Goal: Communication & Community: Connect with others

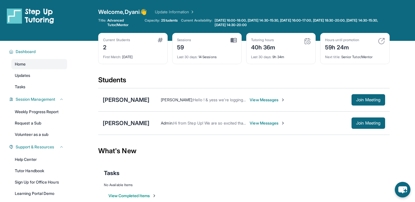
click at [249, 122] on span "View Messages" at bounding box center [267, 124] width 36 height 6
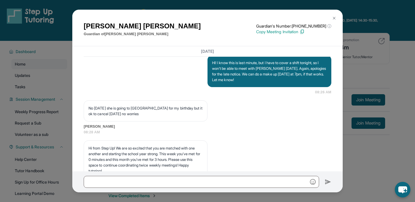
scroll to position [10264, 0]
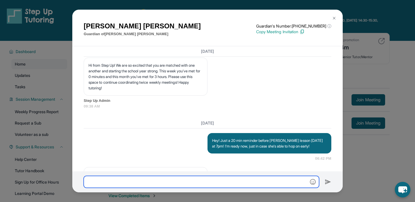
click at [193, 180] on input "text" at bounding box center [201, 182] width 235 height 12
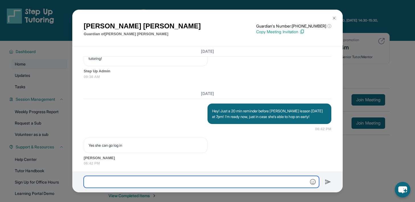
scroll to position [10283, 0]
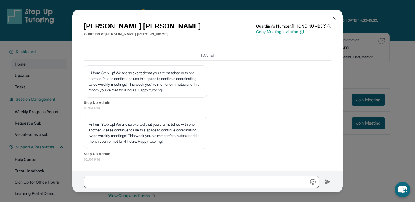
scroll to position [10692, 0]
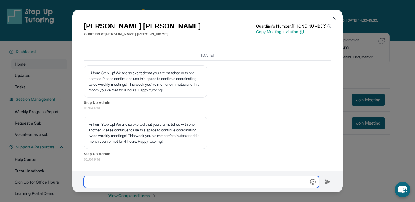
click at [171, 179] on input "text" at bounding box center [201, 182] width 235 height 12
paste input "**********"
type input "**********"
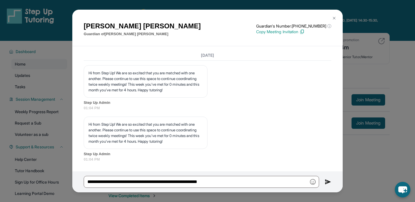
click at [352, 61] on div "[PERSON_NAME] Guardian of [PERSON_NAME] Guardian's Number: [PHONE_NUMBER] ⓘ Thi…" at bounding box center [207, 101] width 415 height 202
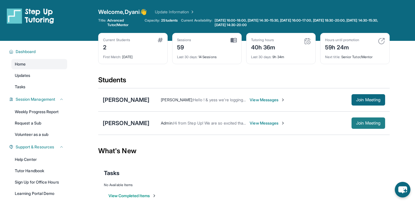
drag, startPoint x: 362, startPoint y: 98, endPoint x: 365, endPoint y: 126, distance: 28.5
click at [365, 126] on div "[PERSON_NAME] [PERSON_NAME] : Hello ! & yess we're logging in now View Messages…" at bounding box center [243, 111] width 291 height 47
click at [365, 126] on button "Join Meeting" at bounding box center [368, 123] width 34 height 11
click at [265, 124] on span "View Messages" at bounding box center [267, 124] width 36 height 6
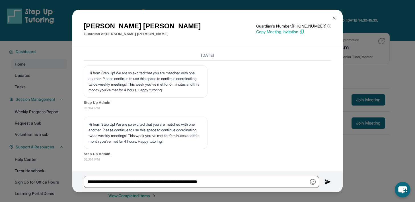
click at [326, 183] on img at bounding box center [327, 182] width 7 height 7
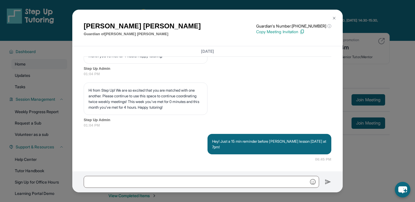
scroll to position [10721, 0]
